Goal: Information Seeking & Learning: Understand process/instructions

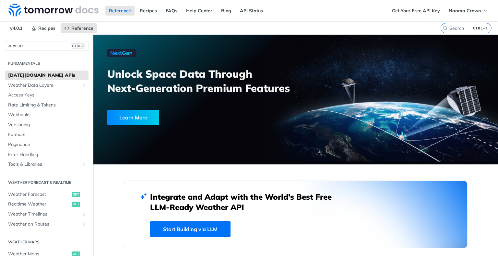
scroll to position [594, 0]
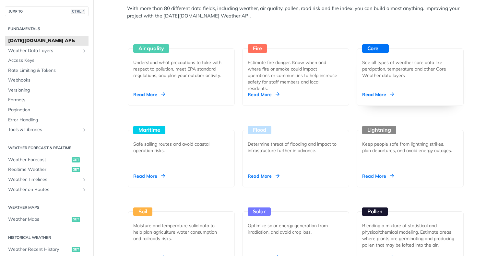
click at [374, 93] on div "Read More" at bounding box center [378, 94] width 32 height 6
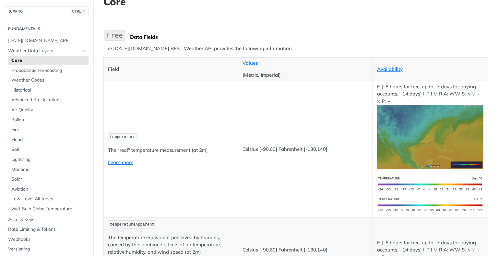
scroll to position [41, 0]
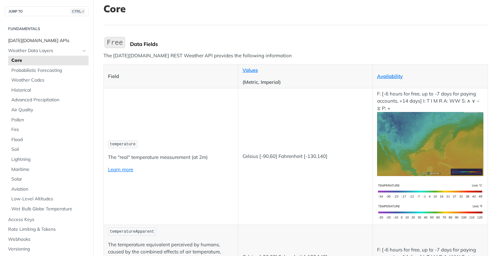
click at [42, 42] on span "[DATE][DOMAIN_NAME] APIs" at bounding box center [47, 41] width 79 height 6
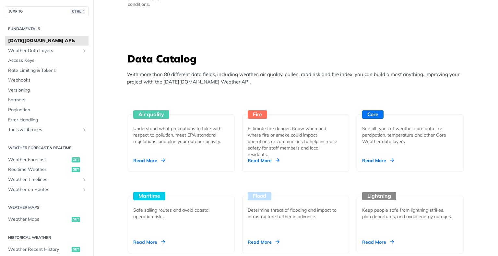
scroll to position [525, 0]
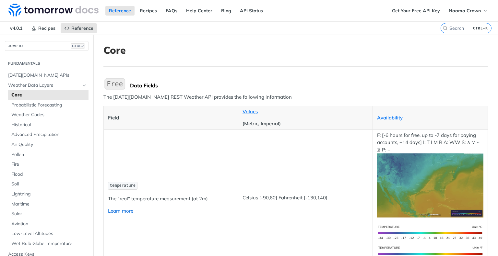
click at [123, 210] on link "Learn more" at bounding box center [120, 211] width 25 height 6
click at [416, 11] on link "Get Your Free API Key" at bounding box center [415, 11] width 55 height 10
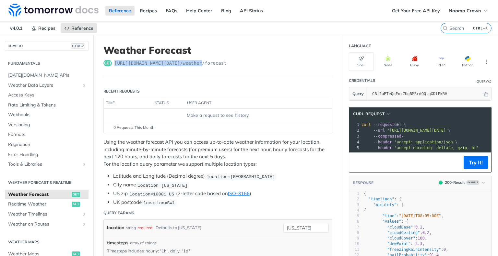
drag, startPoint x: 114, startPoint y: 63, endPoint x: 198, endPoint y: 58, distance: 84.7
click at [198, 58] on header "Weather Forecast get [URL][DOMAIN_NAME][DATE] /weather/forecast" at bounding box center [217, 60] width 229 height 33
click at [393, 58] on button "Node" at bounding box center [387, 61] width 25 height 18
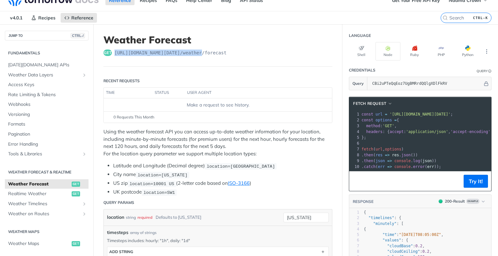
drag, startPoint x: 384, startPoint y: 114, endPoint x: 456, endPoint y: 111, distance: 72.6
click at [450, 112] on span "'[URL][DOMAIN_NAME][DATE]'" at bounding box center [419, 114] width 61 height 5
copy span "[URL][DOMAIN_NAME][DATE]"
click at [34, 195] on span "Realtime Weather" at bounding box center [39, 194] width 62 height 6
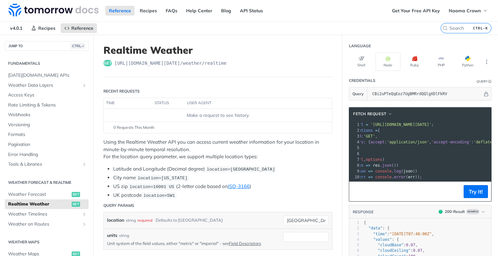
click at [431, 124] on span "'[URL][DOMAIN_NAME][DATE]'" at bounding box center [400, 124] width 61 height 5
click at [44, 194] on span "Weather Forecast" at bounding box center [39, 194] width 62 height 6
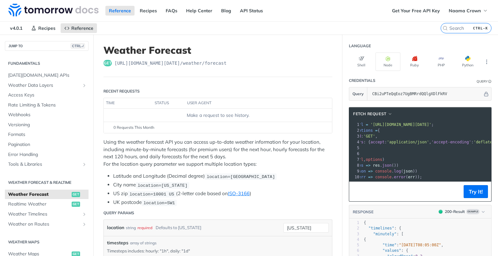
click at [197, 139] on p "Using the weather forecast API you can access up-to-date weather information fo…" at bounding box center [217, 153] width 229 height 29
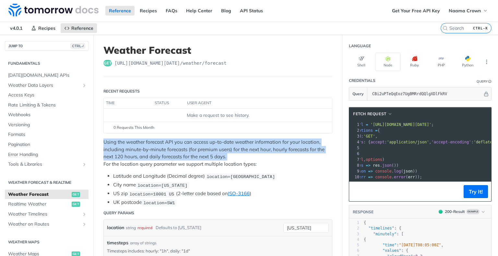
click at [197, 139] on p "Using the weather forecast API you can access up-to-date weather information fo…" at bounding box center [217, 153] width 229 height 29
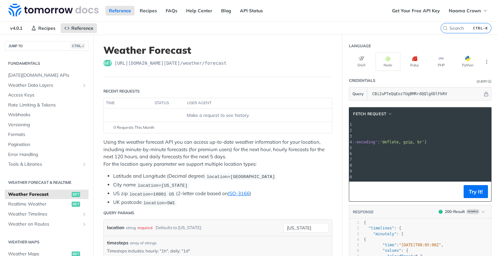
scroll to position [0, 123]
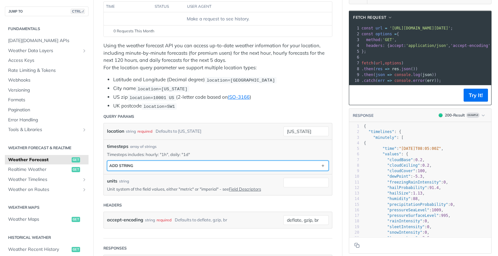
click at [138, 164] on button "ADD string" at bounding box center [217, 166] width 221 height 10
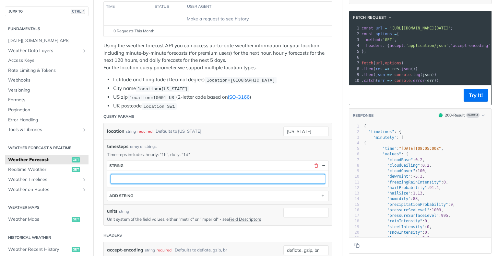
click at [132, 175] on input "text" at bounding box center [217, 179] width 214 height 10
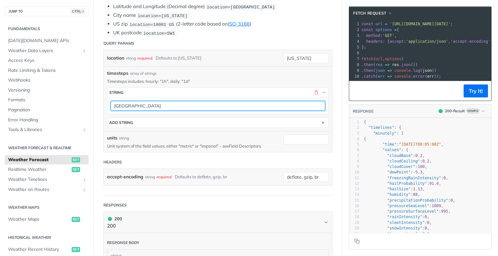
type input "[GEOGRAPHIC_DATA]"
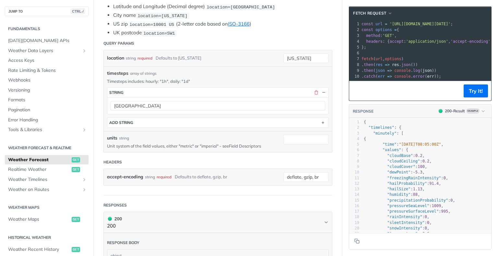
click at [253, 145] on link "Field Descriptors" at bounding box center [245, 146] width 32 height 5
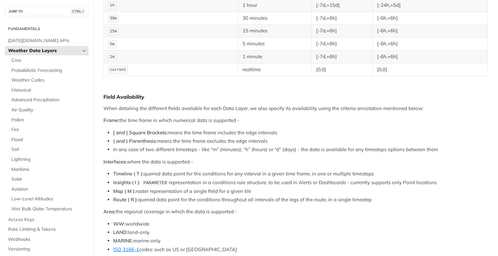
scroll to position [590, 0]
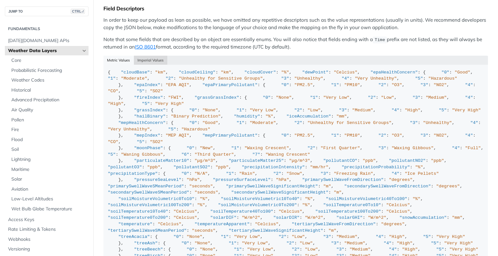
click at [147, 56] on button "Imperial Values" at bounding box center [151, 60] width 34 height 9
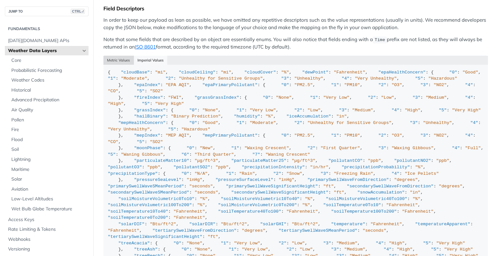
click at [117, 56] on button "Metric Values" at bounding box center [118, 60] width 30 height 9
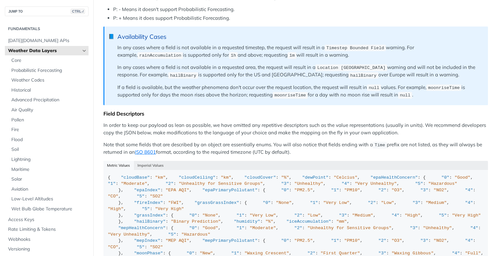
scroll to position [485, 0]
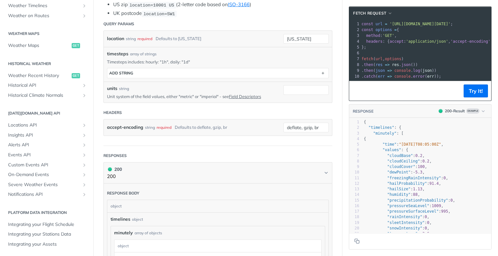
scroll to position [181, 0]
